Goal: Information Seeking & Learning: Learn about a topic

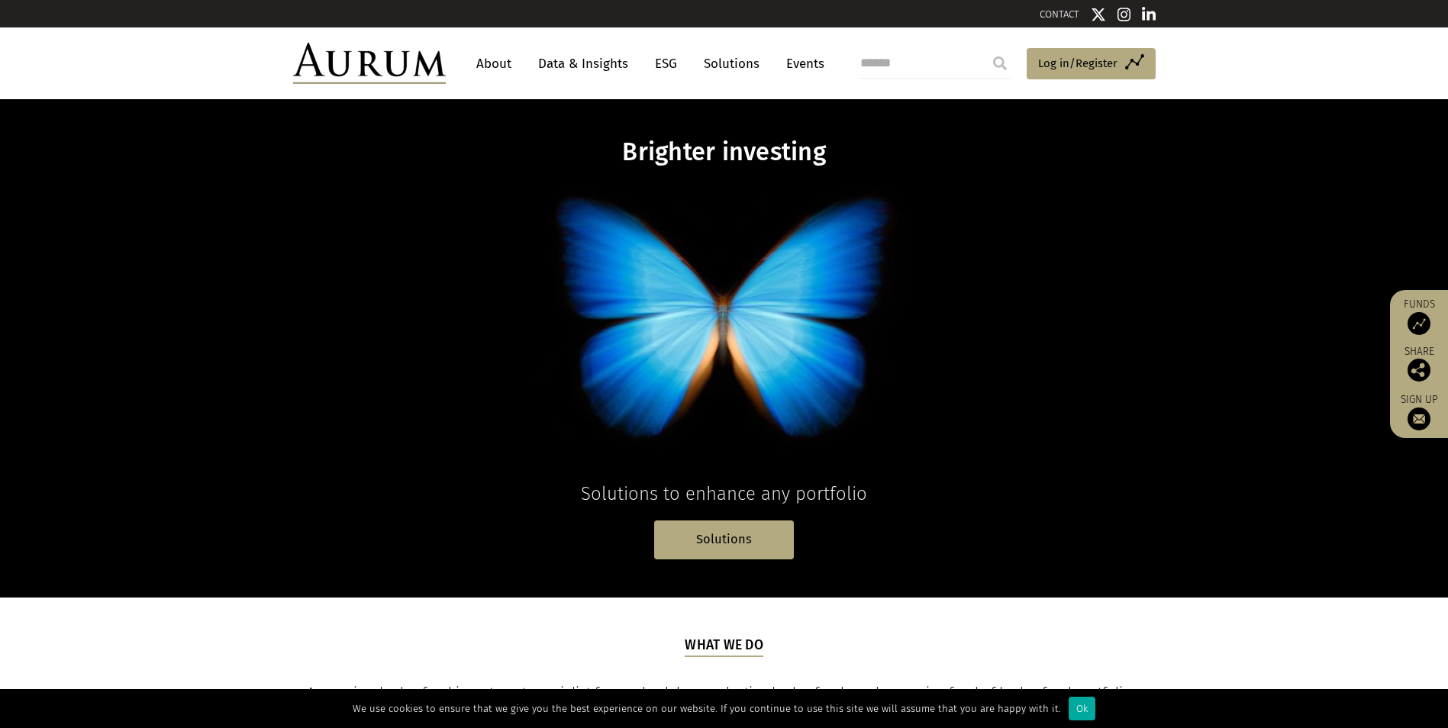
click at [560, 66] on link "Data & Insights" at bounding box center [582, 64] width 105 height 28
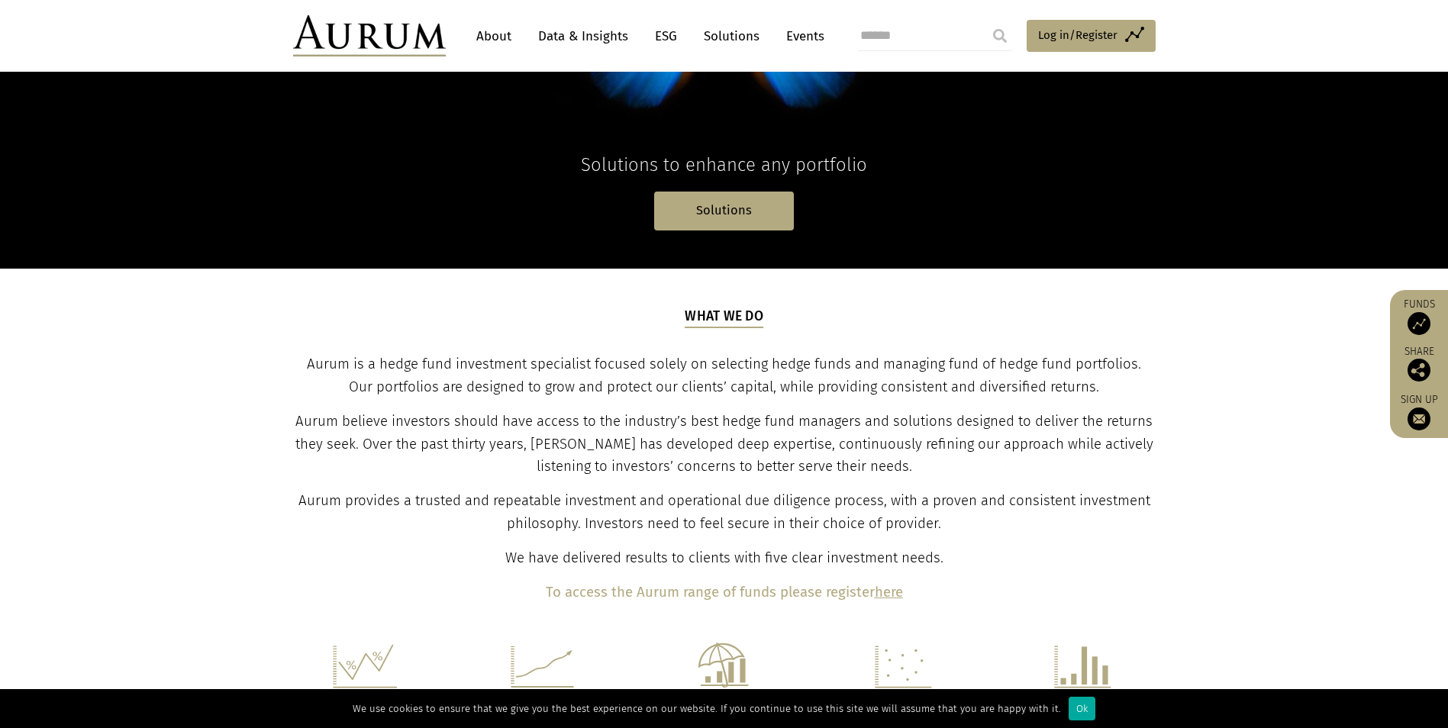
scroll to position [458, 0]
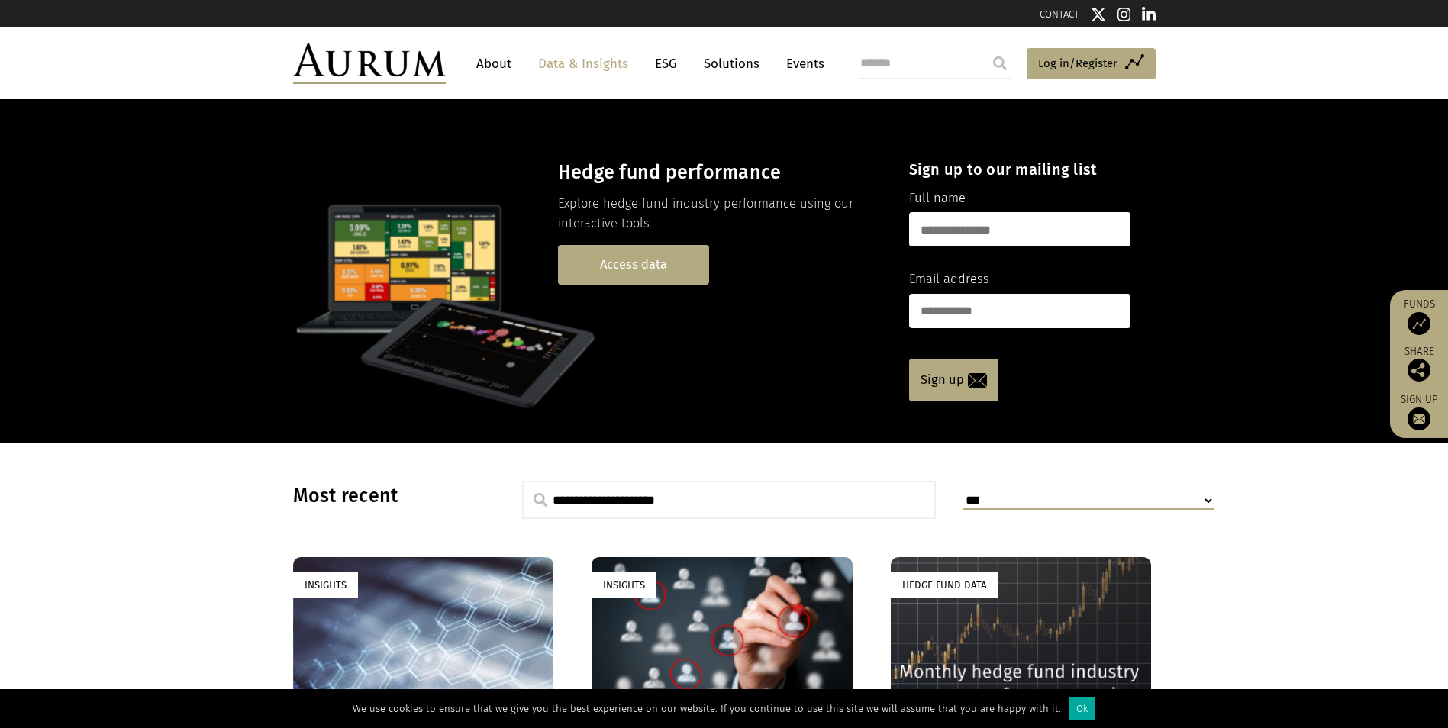
click at [644, 264] on link "Access data" at bounding box center [633, 264] width 151 height 39
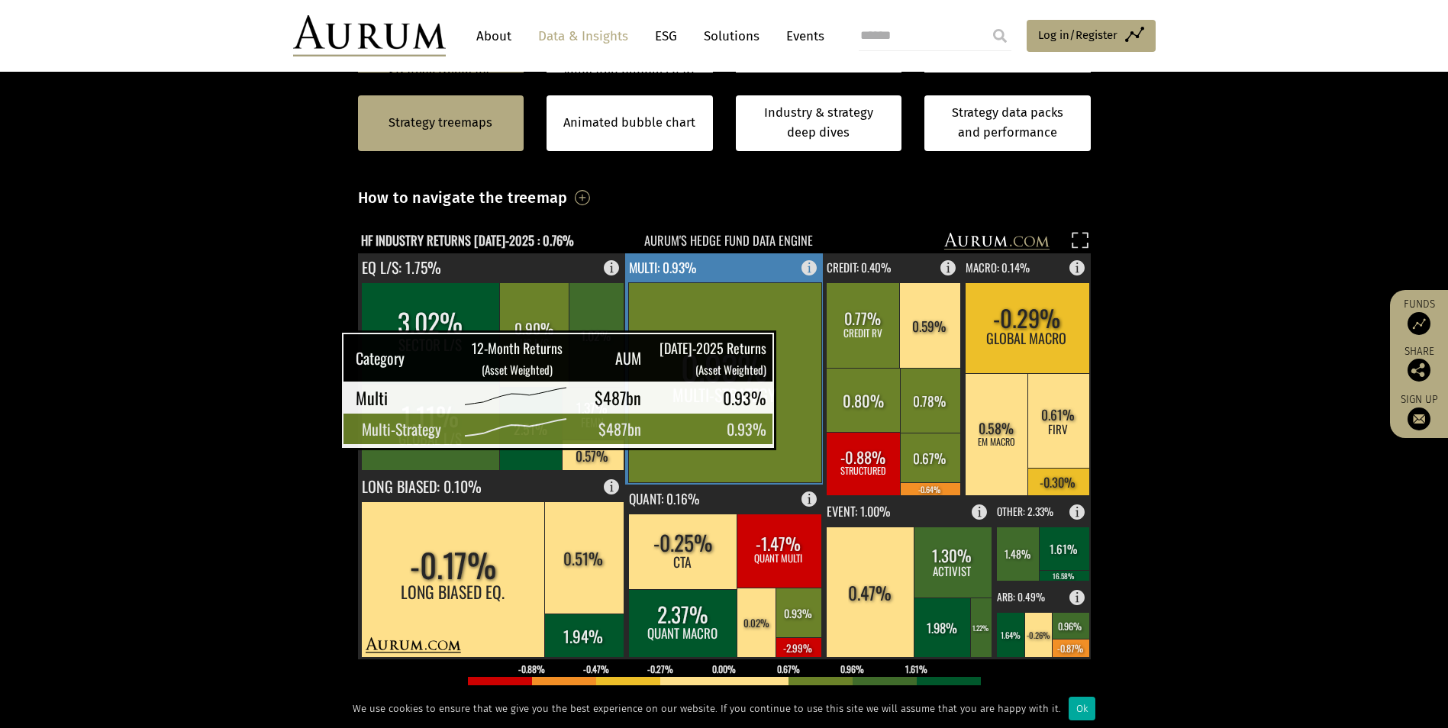
scroll to position [611, 0]
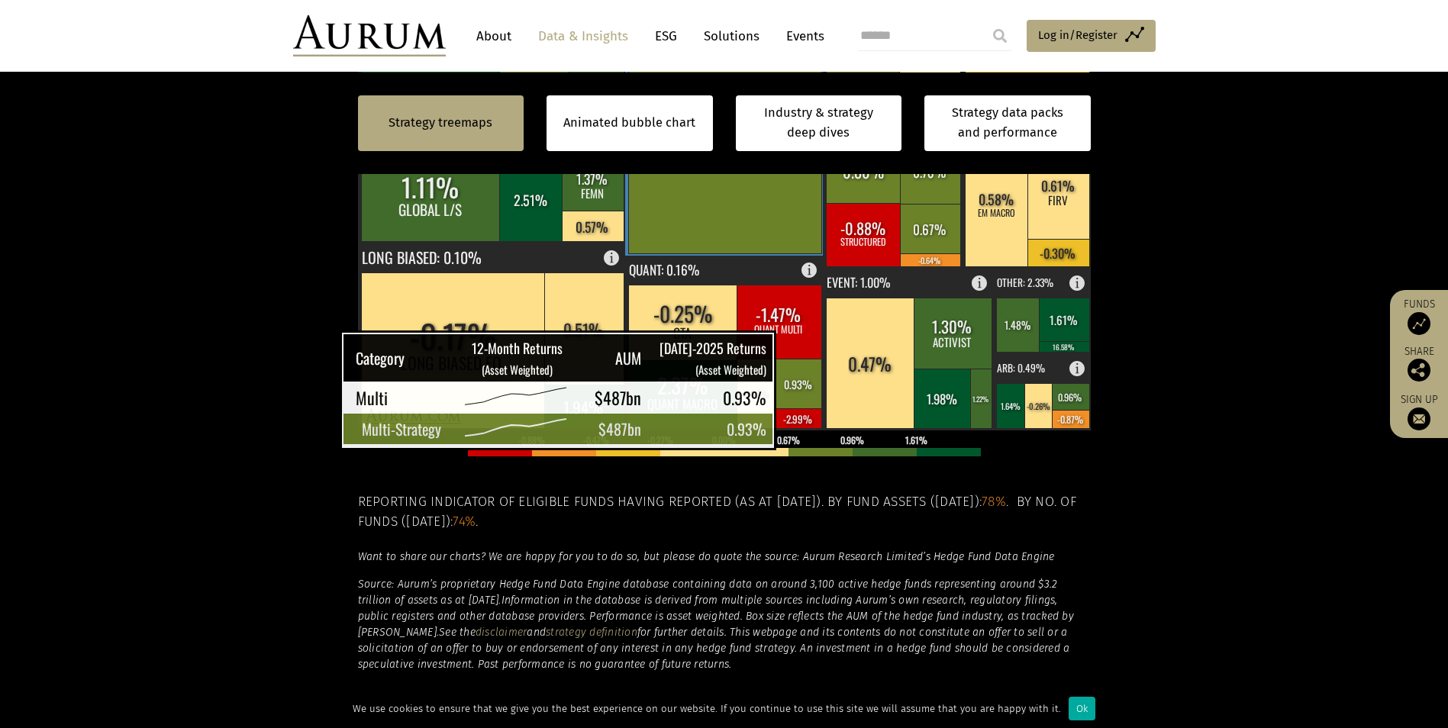
click at [784, 304] on rect at bounding box center [778, 322] width 85 height 74
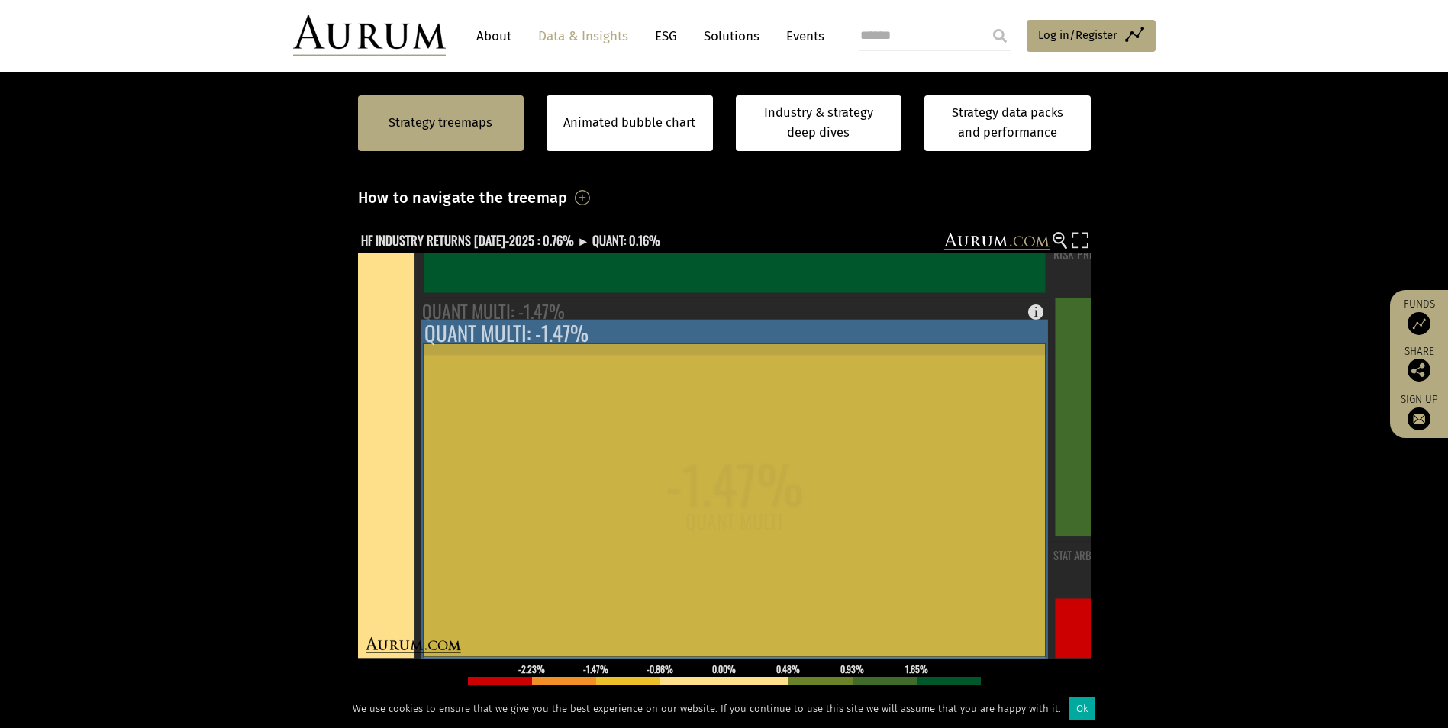
scroll to position [102, 0]
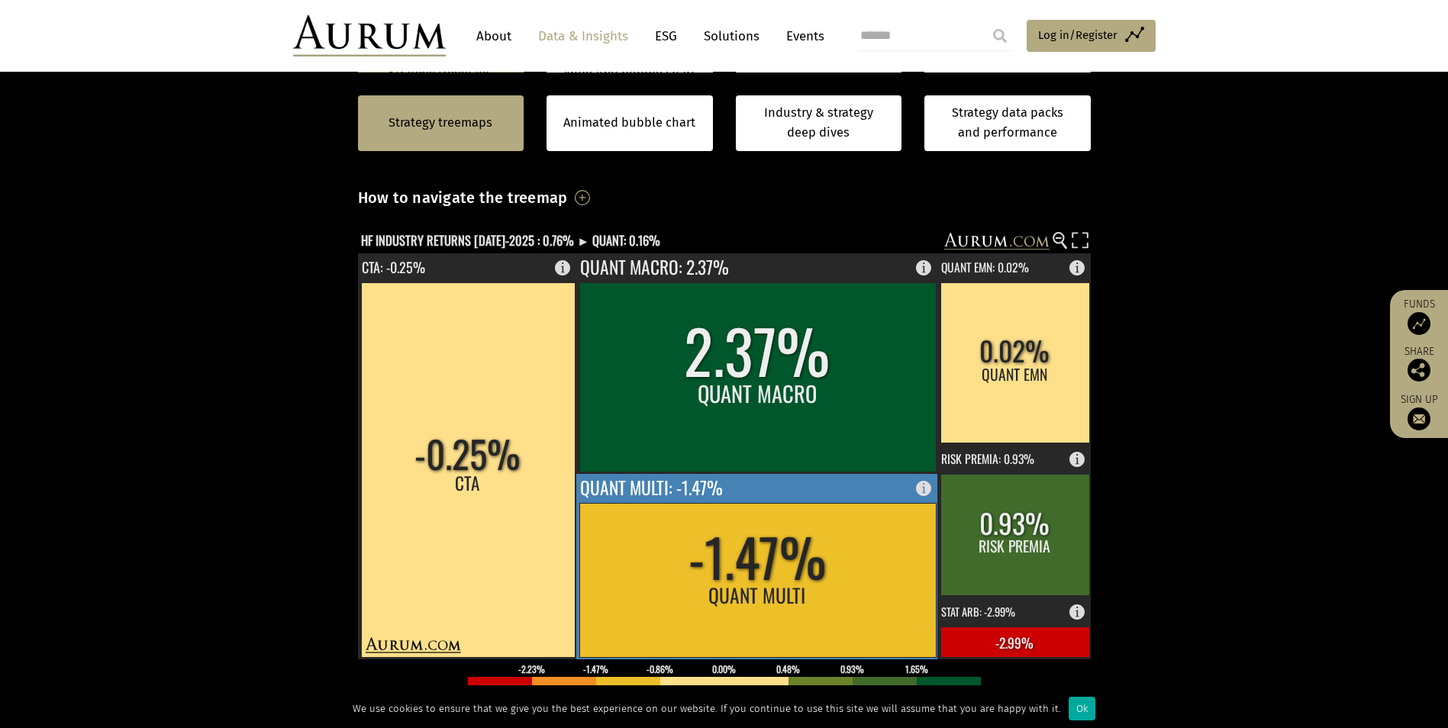
click at [748, 588] on rect at bounding box center [757, 580] width 356 height 154
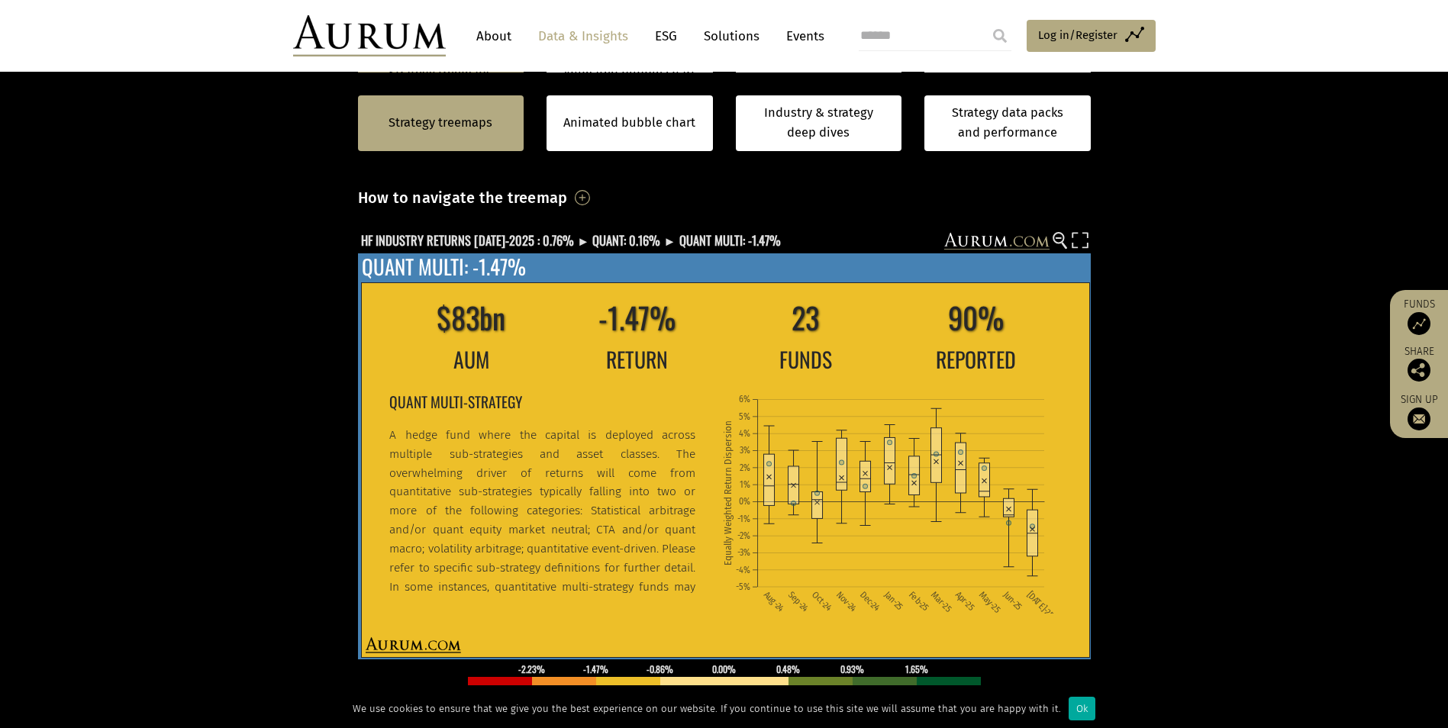
drag, startPoint x: 699, startPoint y: 449, endPoint x: 700, endPoint y: 462, distance: 13.0
click at [700, 462] on div "QUANT MULTI-STRATEGY A hedge fund where the capital is deployed across multiple…" at bounding box center [548, 494] width 318 height 214
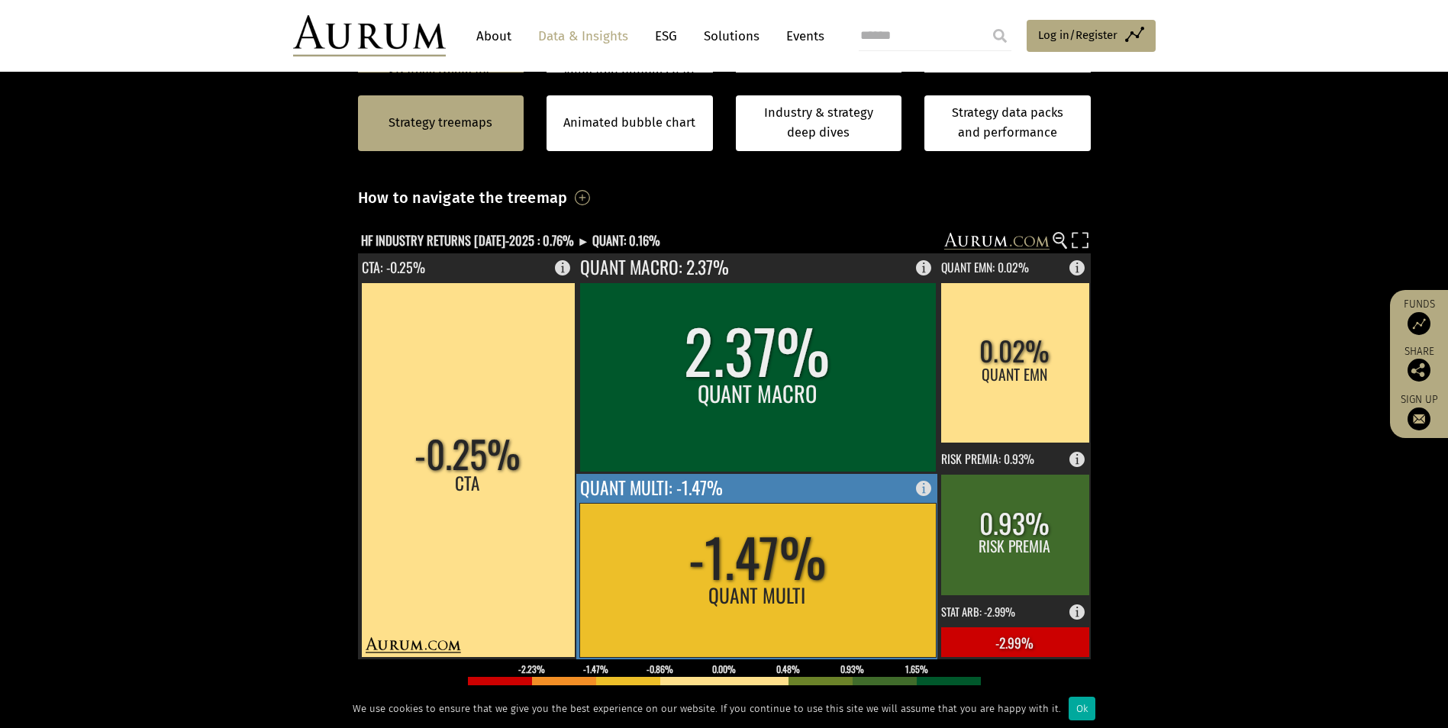
click at [741, 598] on rect at bounding box center [757, 580] width 356 height 154
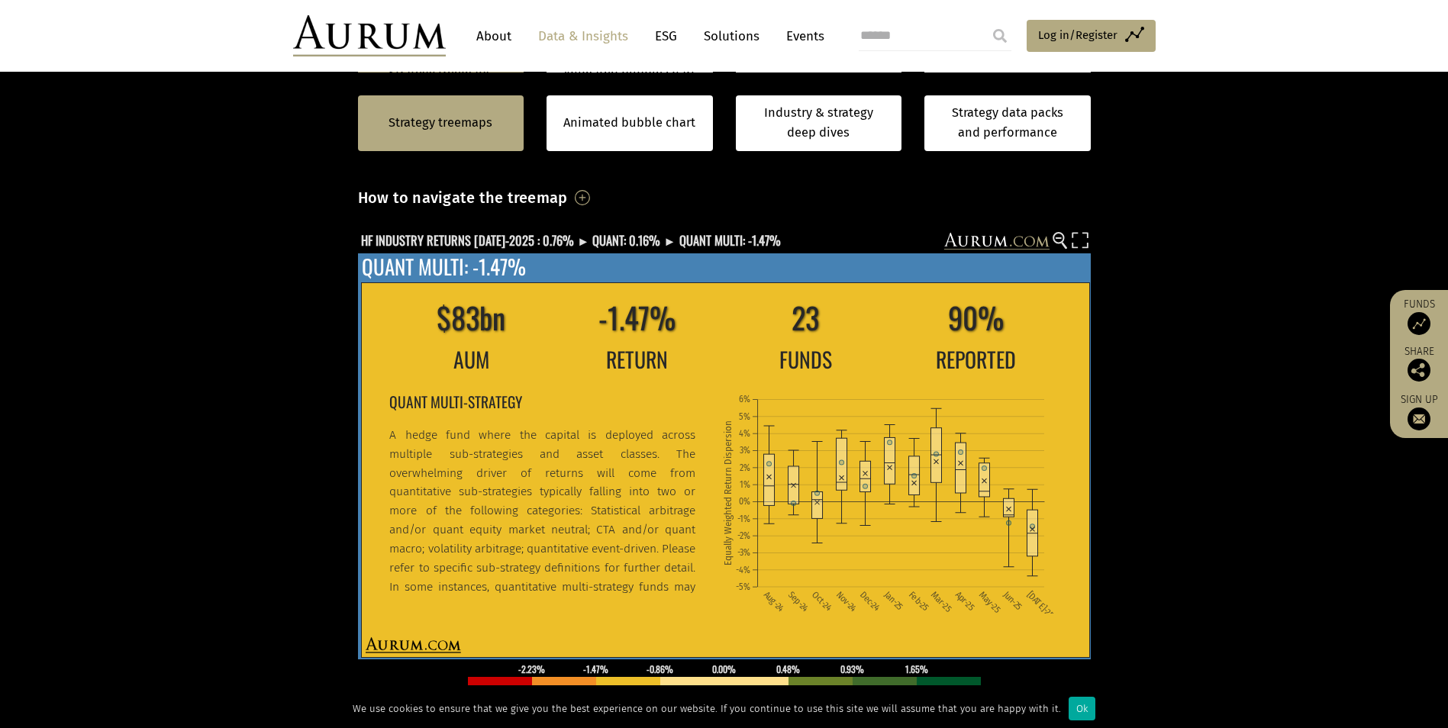
scroll to position [40, 0]
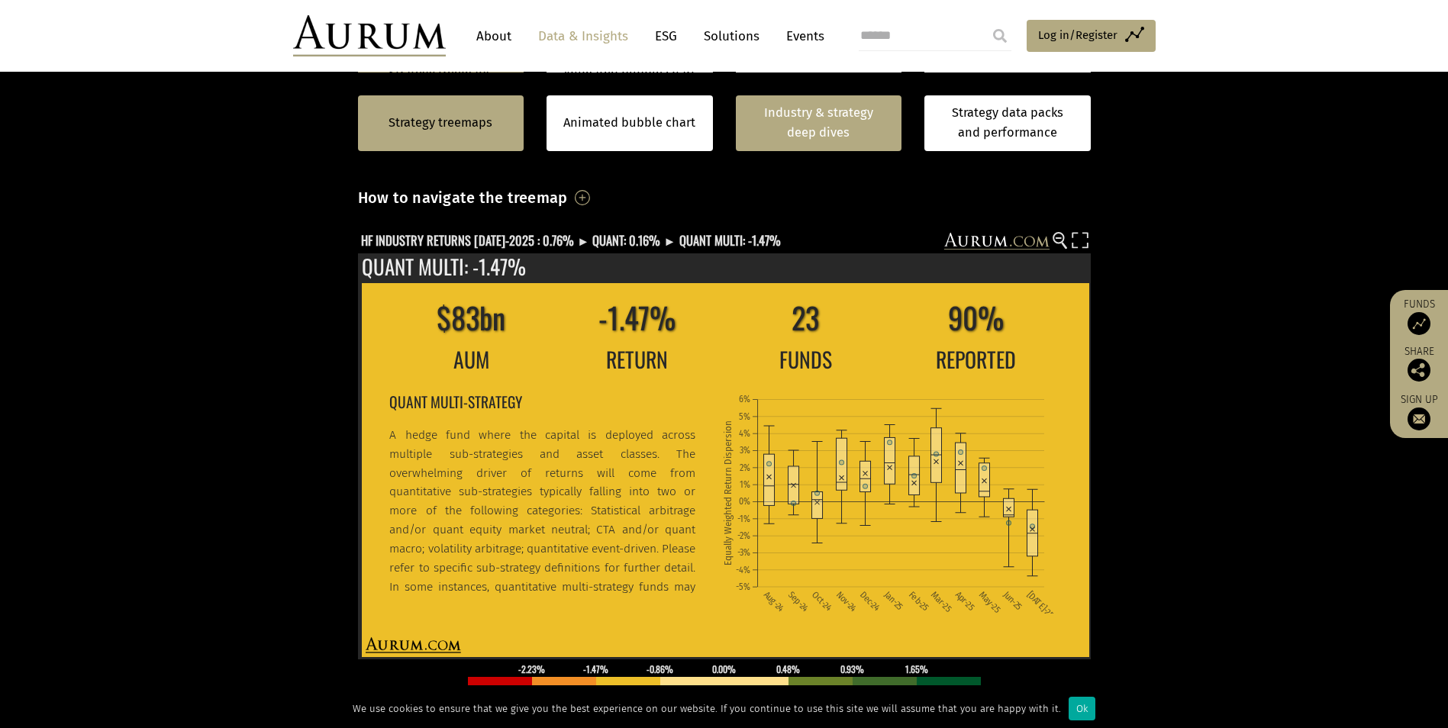
click at [814, 127] on link "Industry & strategy deep dives" at bounding box center [819, 123] width 166 height 56
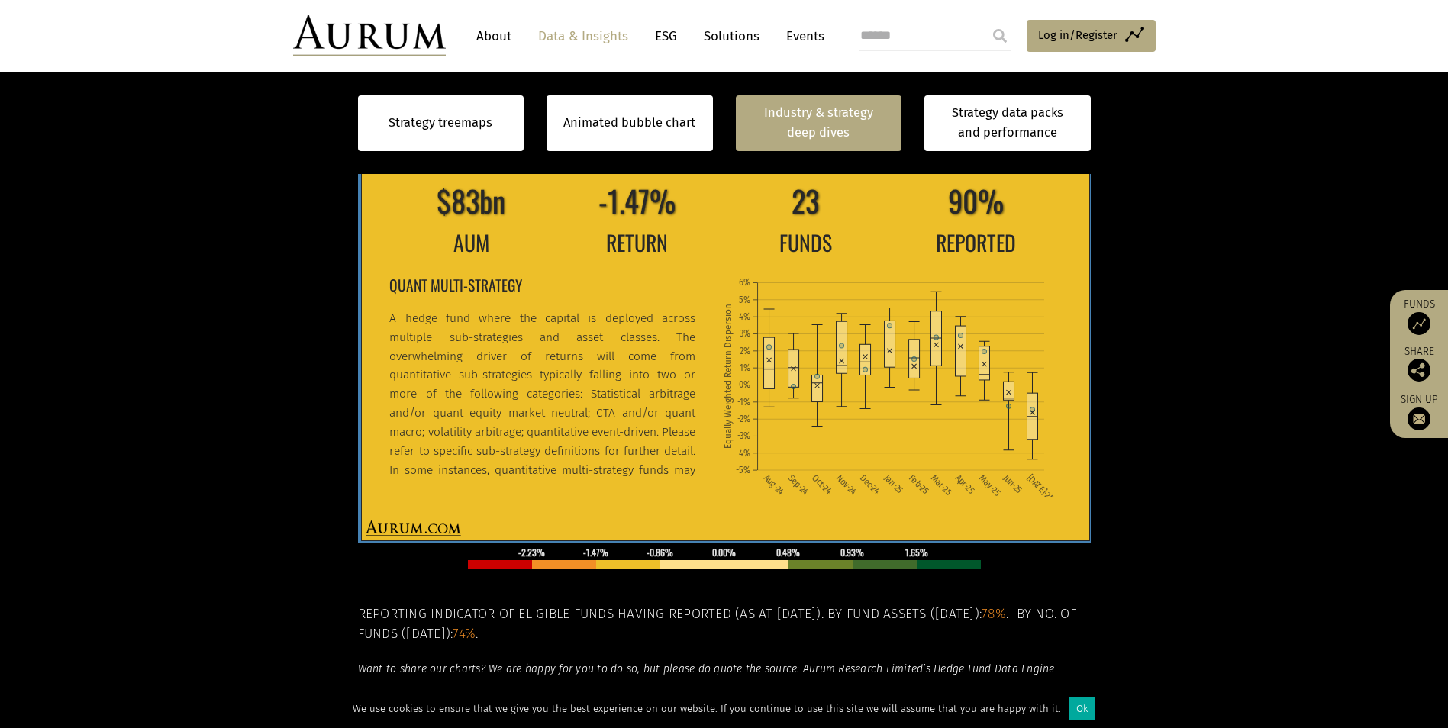
scroll to position [0, 0]
click at [503, 279] on h2 "QUANT MULTI-STRATEGY" at bounding box center [542, 285] width 306 height 24
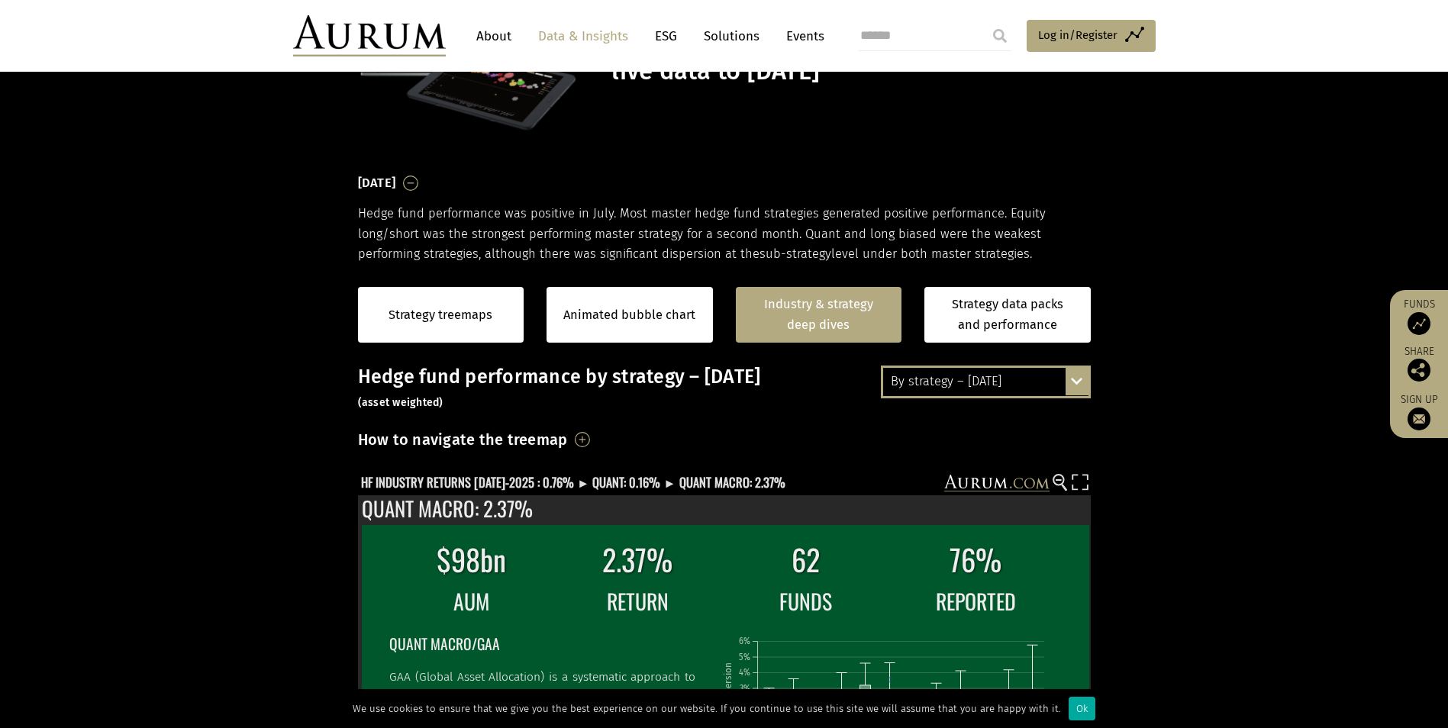
scroll to position [40, 0]
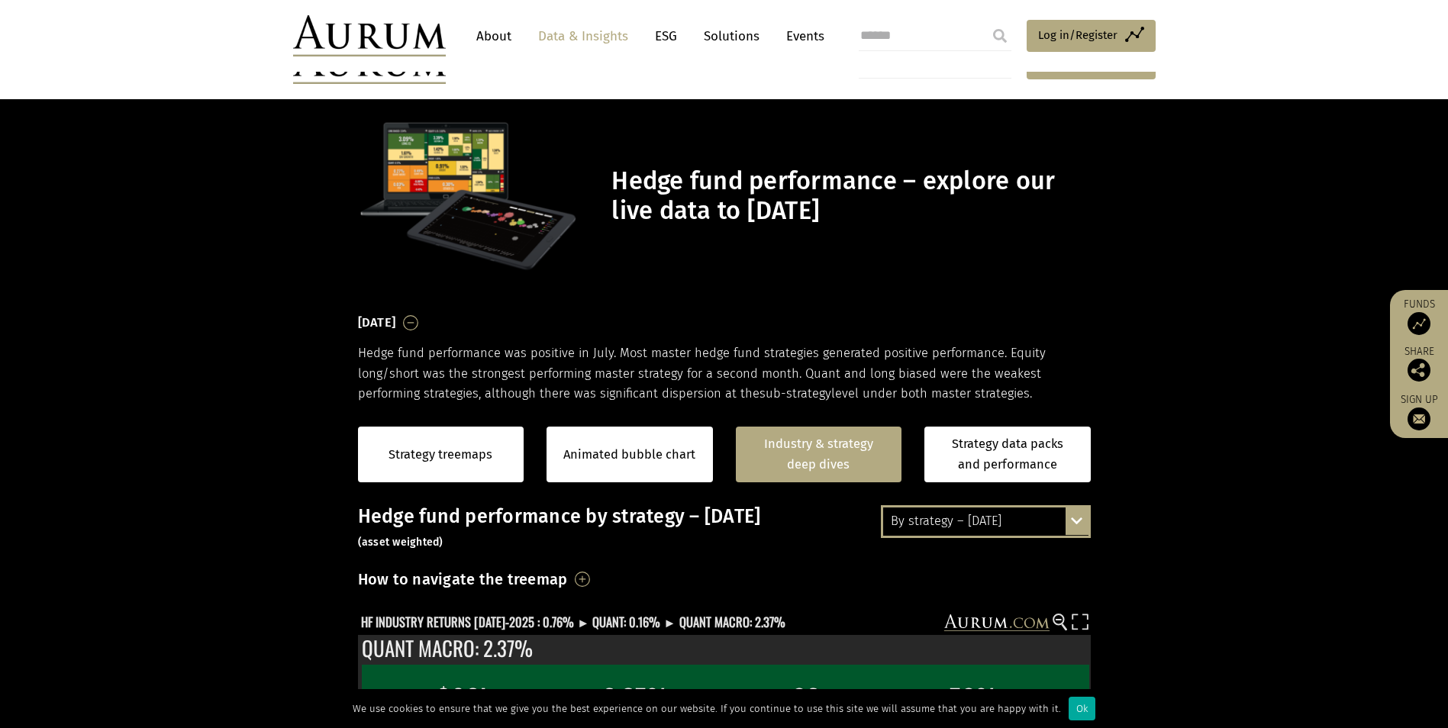
scroll to position [40, 0]
